Goal: Find specific page/section: Locate a particular part of the current website

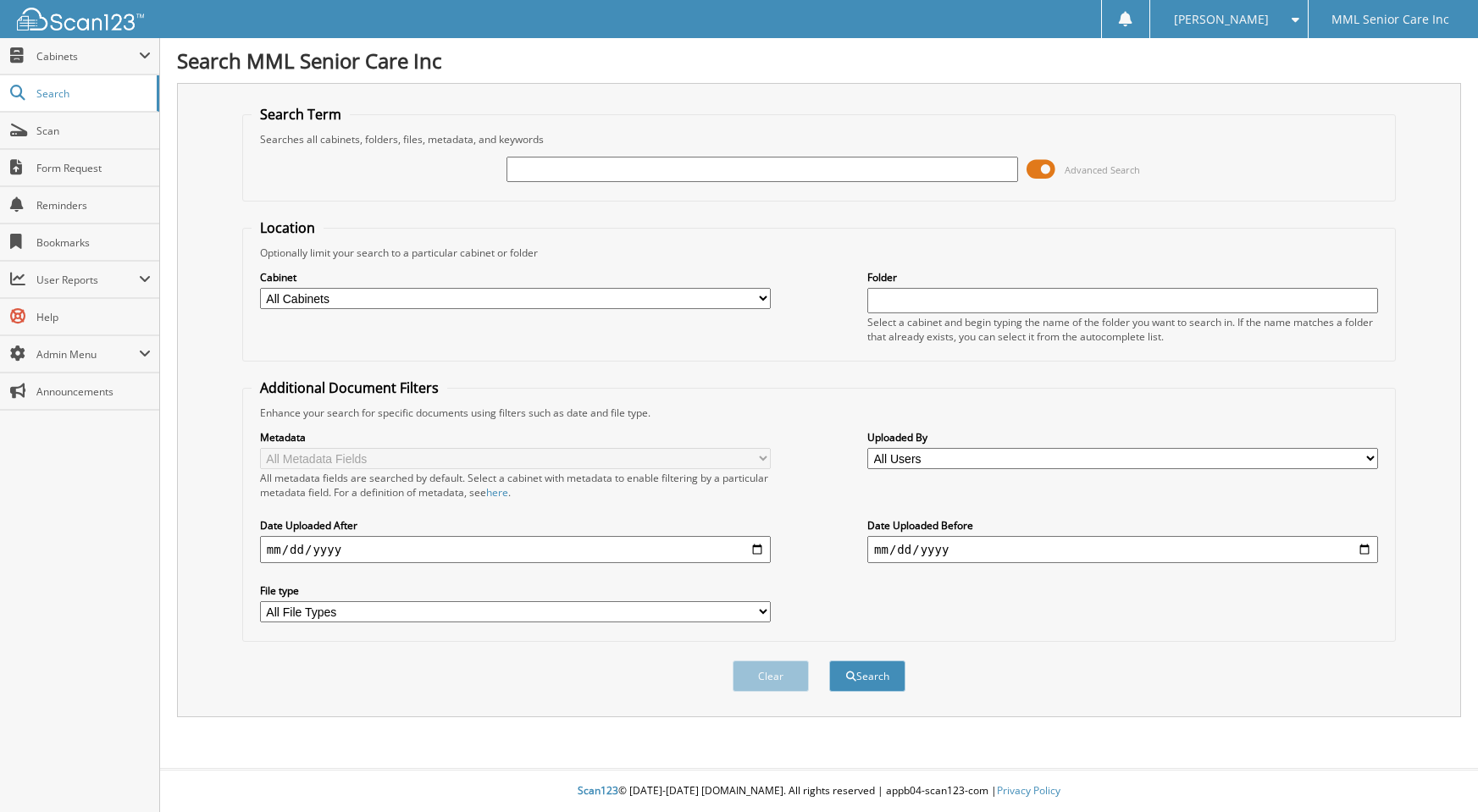
click at [745, 180] on input "text" at bounding box center [761, 169] width 510 height 25
type input "Shilove Charles"
click at [829, 660] on button "Search" at bounding box center [867, 676] width 76 height 31
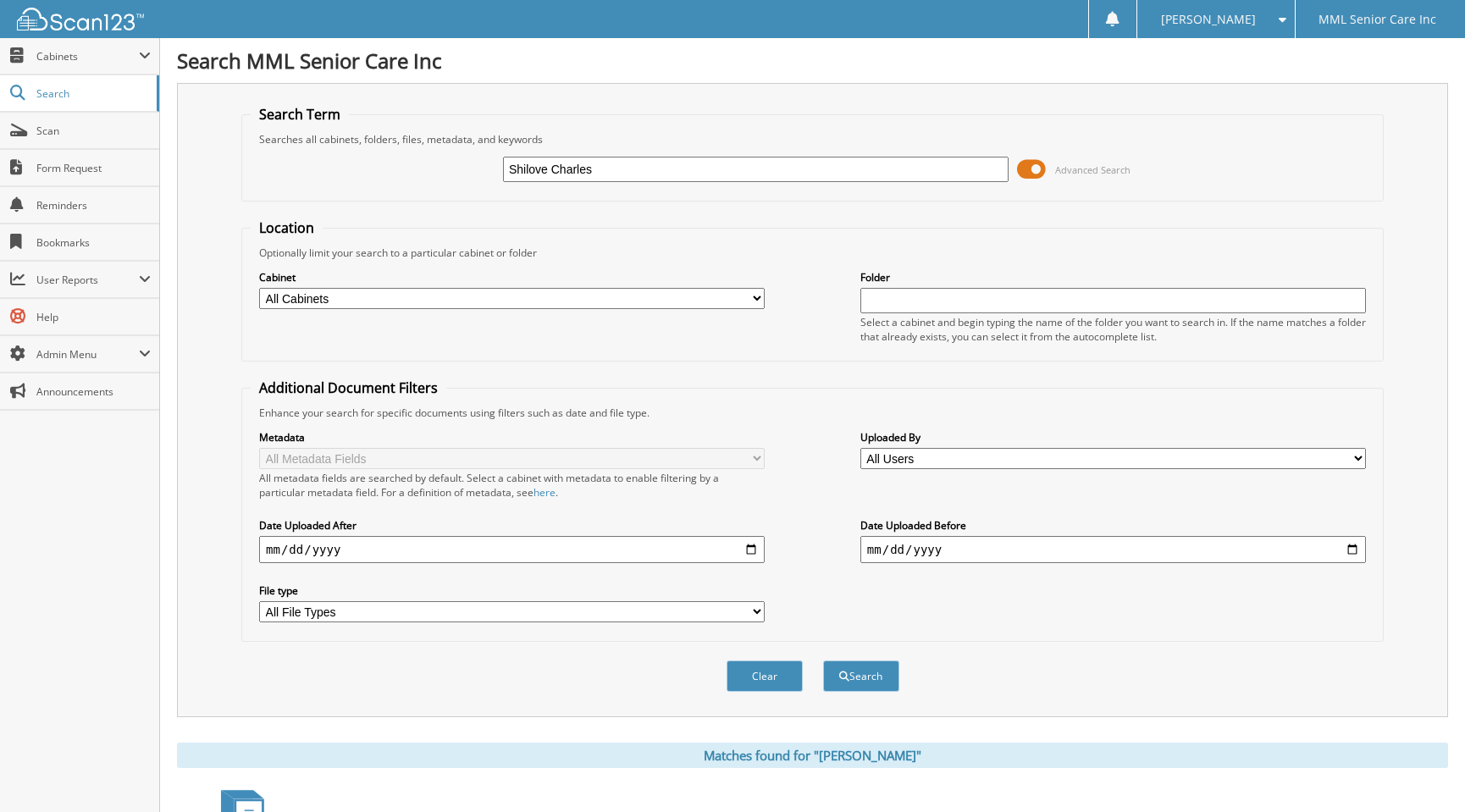
scroll to position [573, 0]
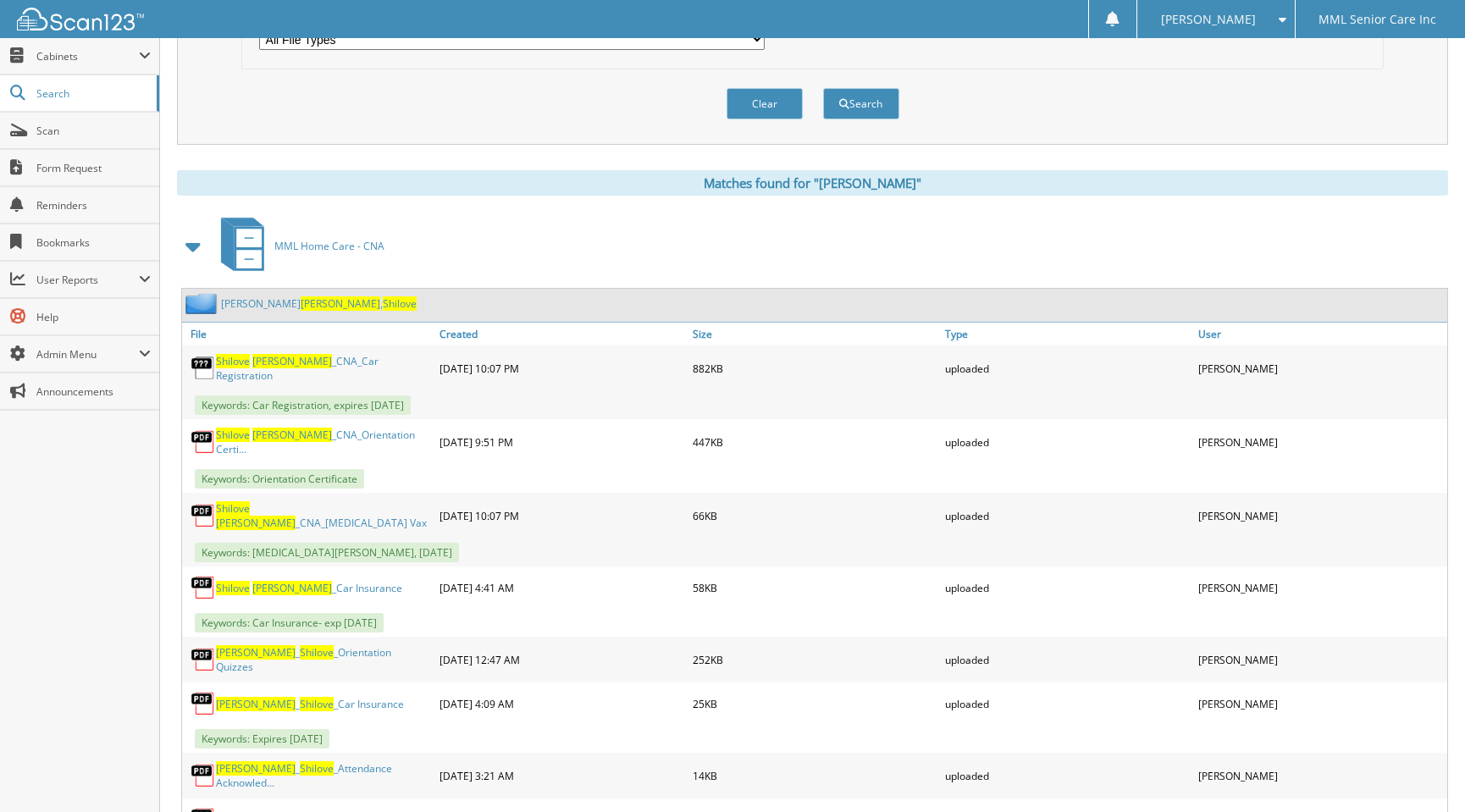
click at [234, 303] on link "[PERSON_NAME] , [PERSON_NAME]" at bounding box center [319, 303] width 195 height 15
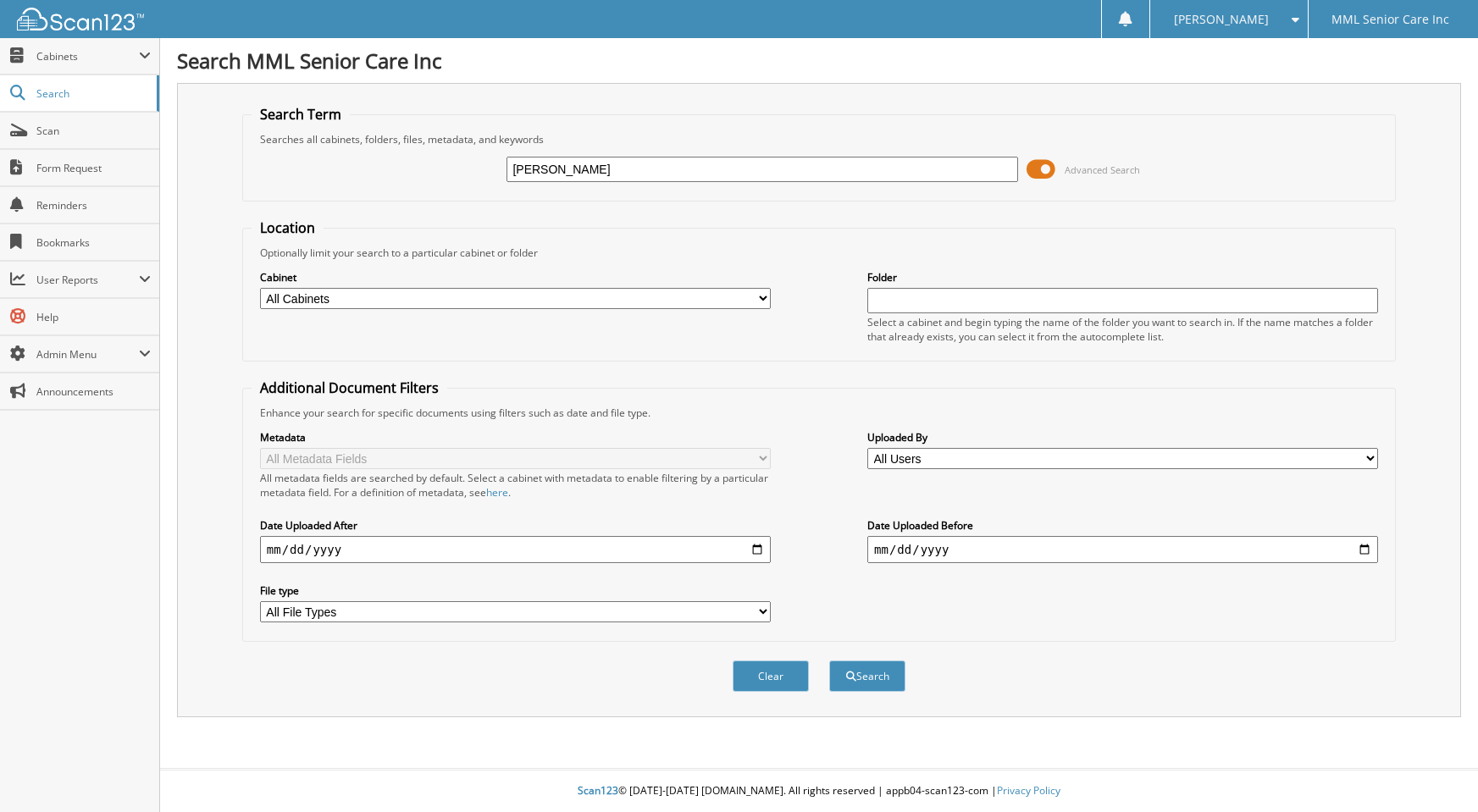
type input "Ariel Perez"
click at [877, 680] on button "Search" at bounding box center [867, 676] width 76 height 31
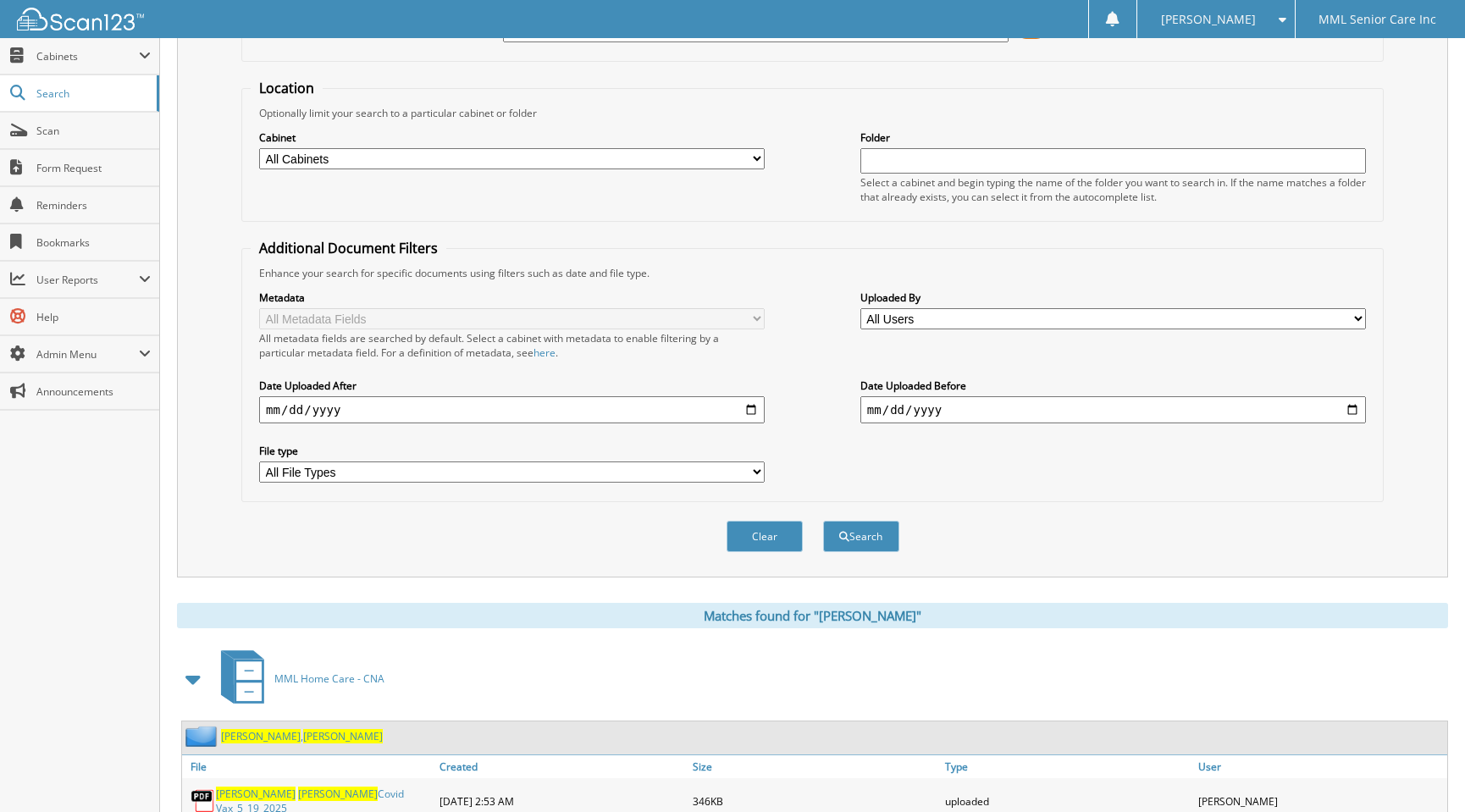
scroll to position [270, 0]
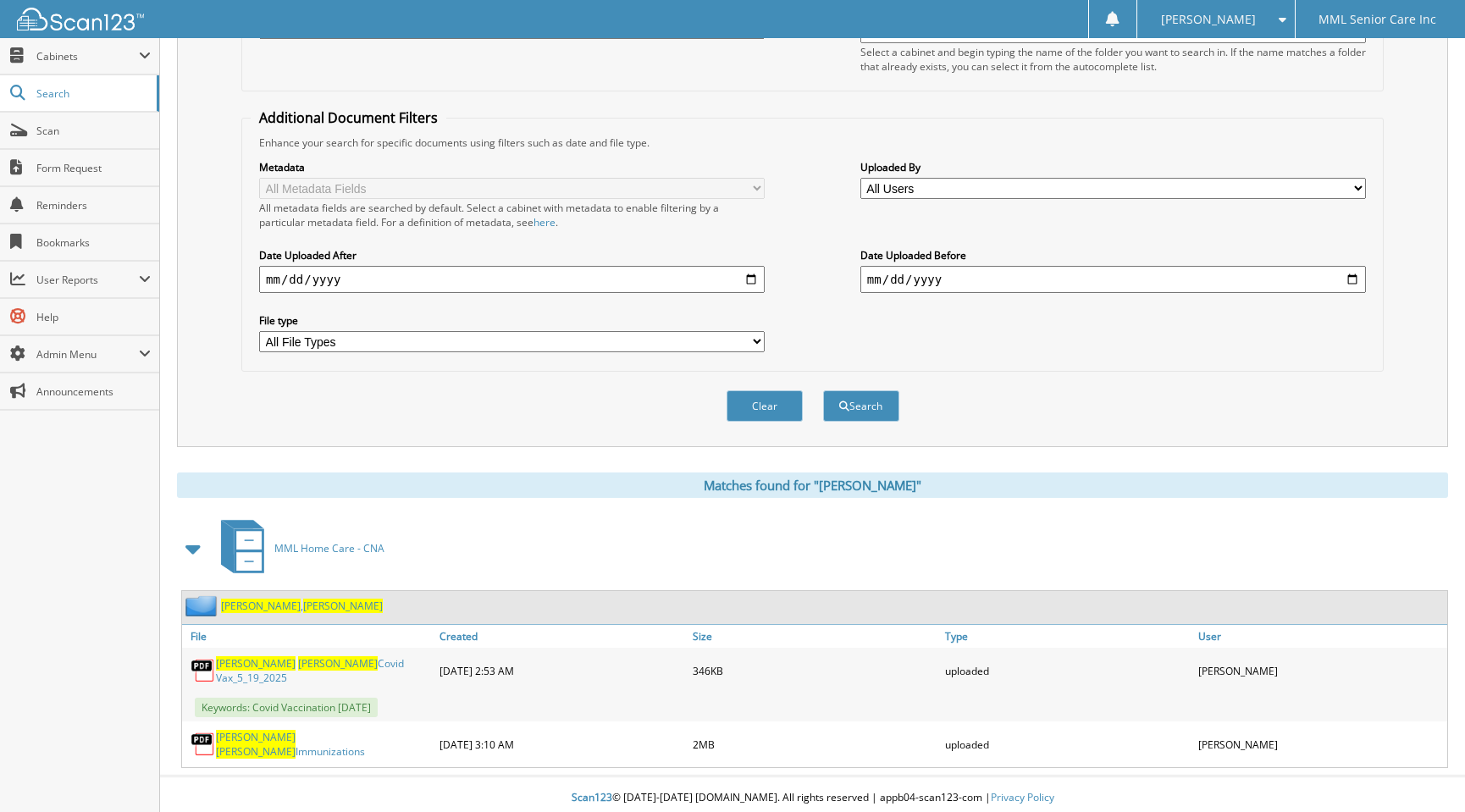
click at [303, 606] on span "Ariel" at bounding box center [343, 606] width 80 height 15
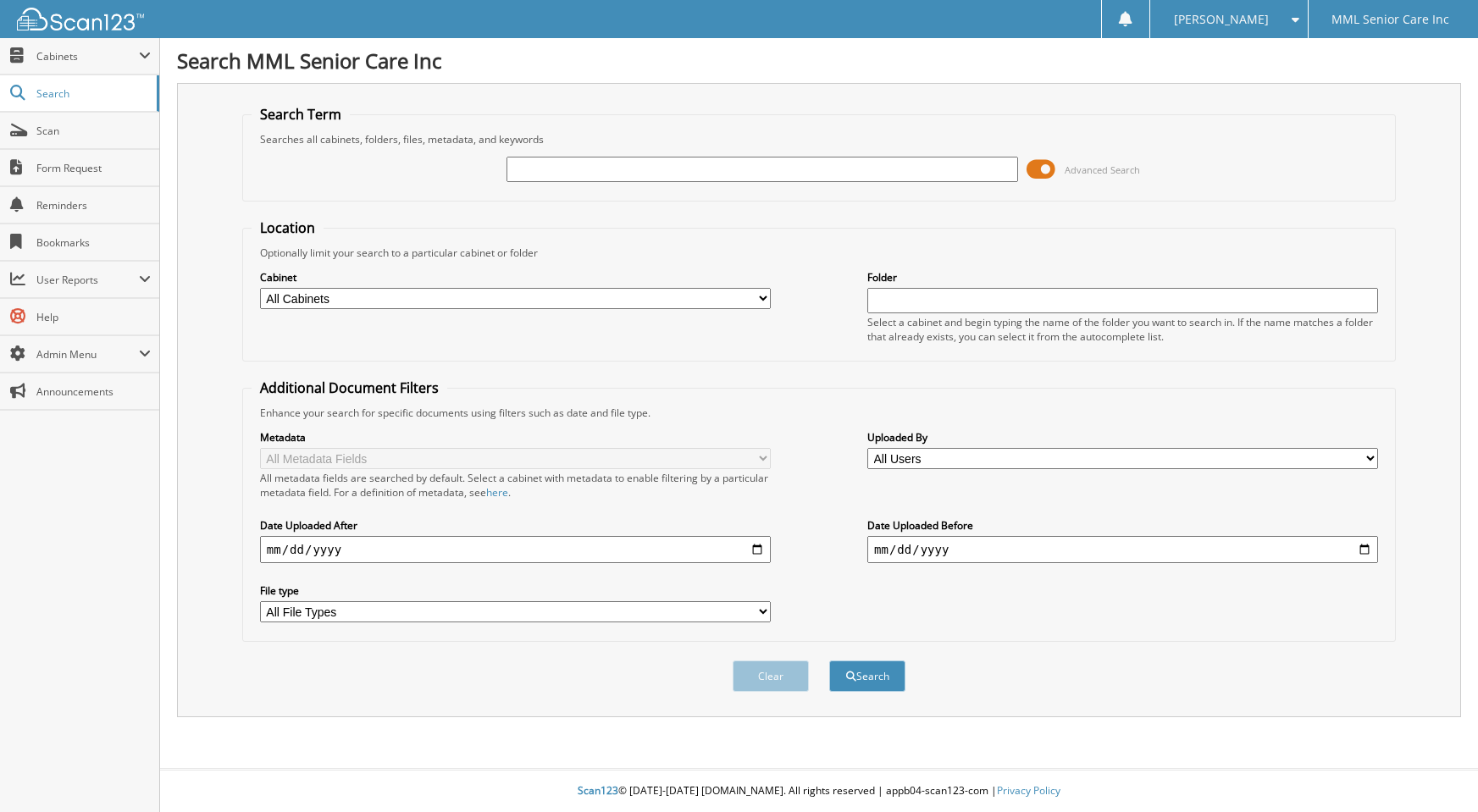
click at [790, 174] on input "text" at bounding box center [761, 169] width 510 height 25
type input "Susan Mottram"
click at [829, 660] on button "Search" at bounding box center [867, 676] width 76 height 31
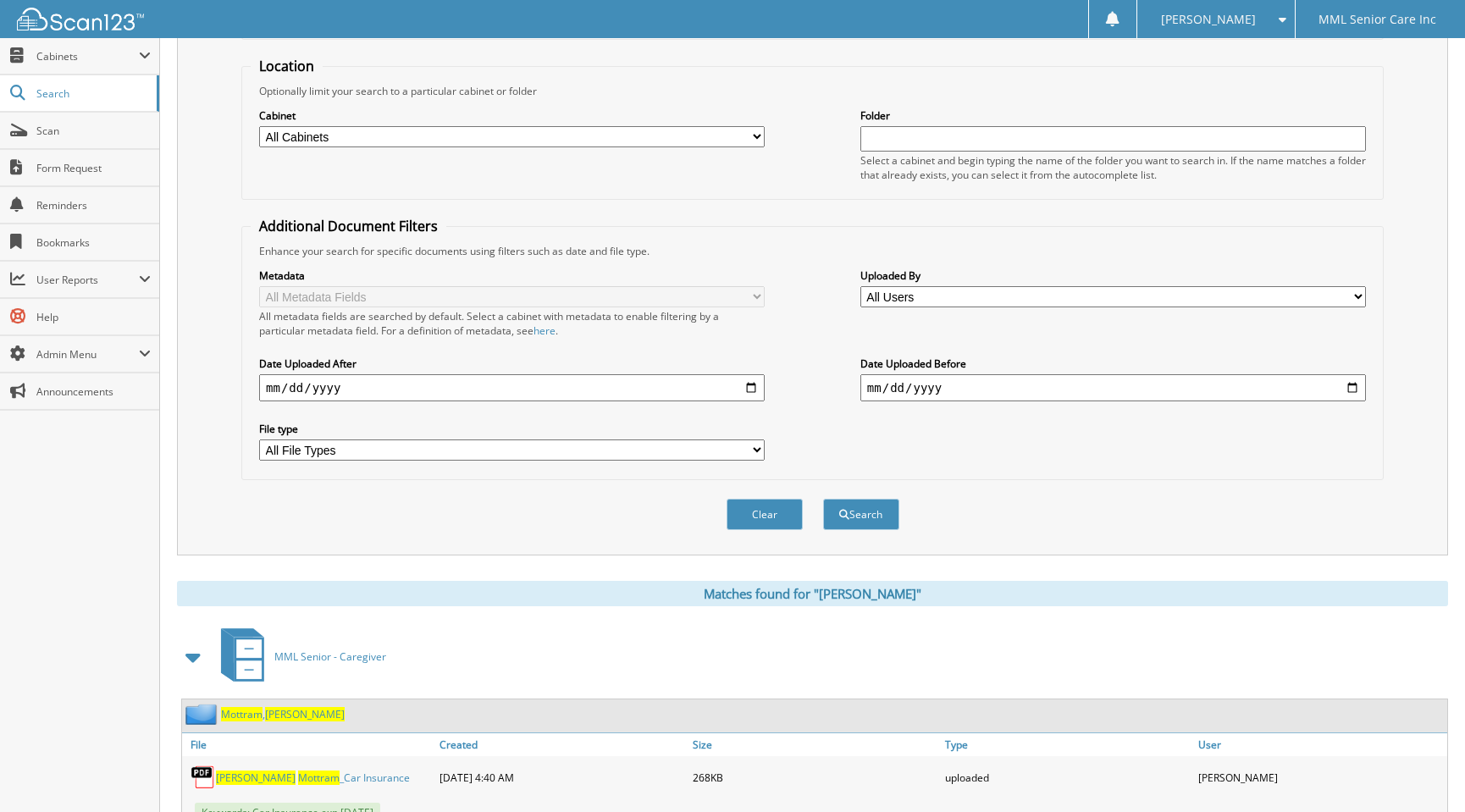
scroll to position [556, 0]
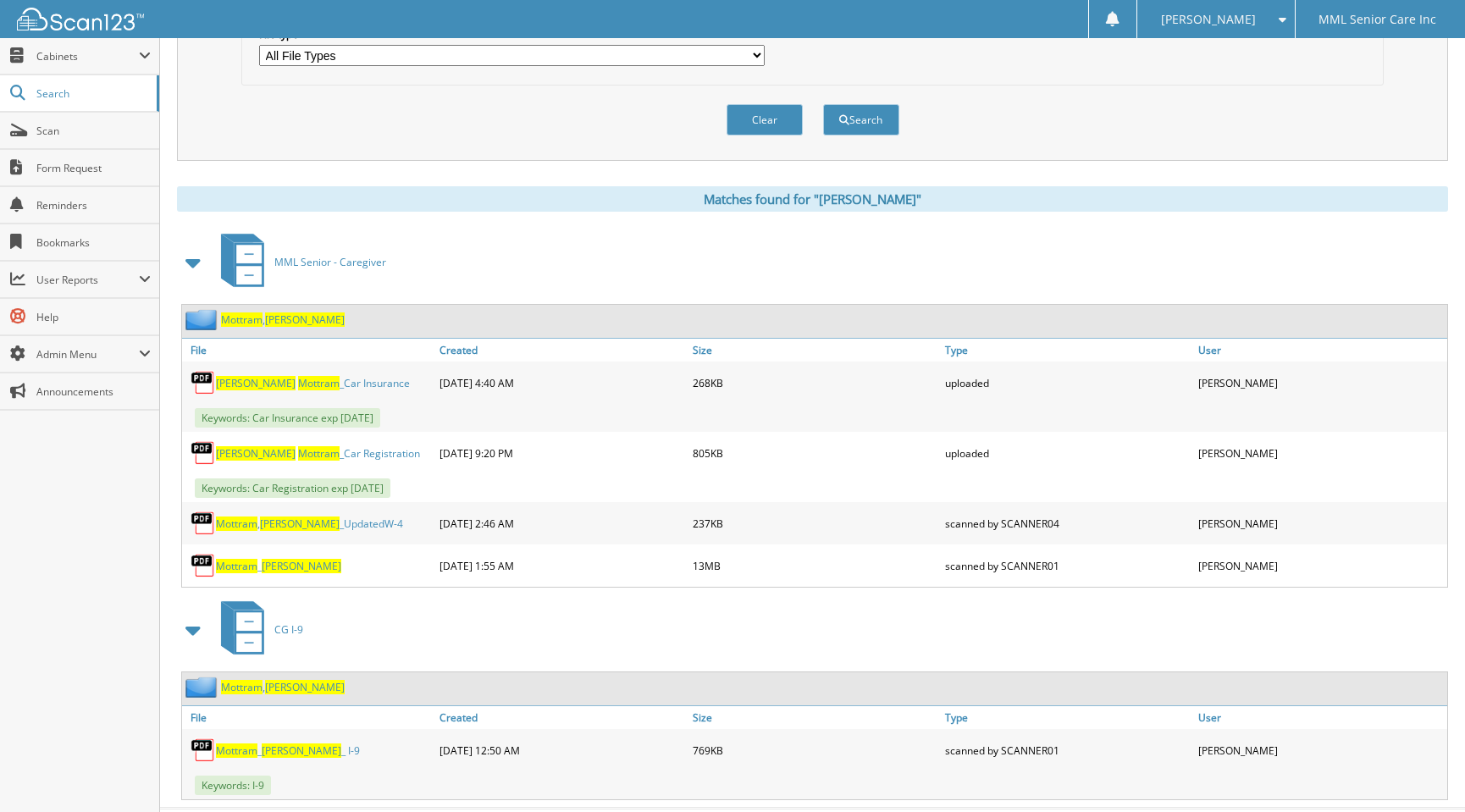
click at [253, 325] on span "Mottram" at bounding box center [242, 319] width 42 height 15
